Goal: Find specific page/section: Find specific page/section

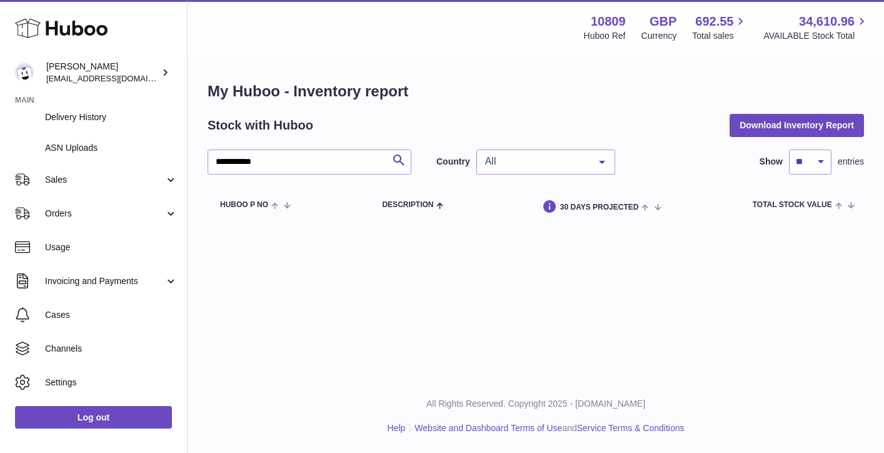
click at [260, 165] on input "**********" at bounding box center [310, 161] width 204 height 25
click at [258, 168] on input "******" at bounding box center [310, 161] width 204 height 25
type input "**********"
